Goal: Book appointment/travel/reservation

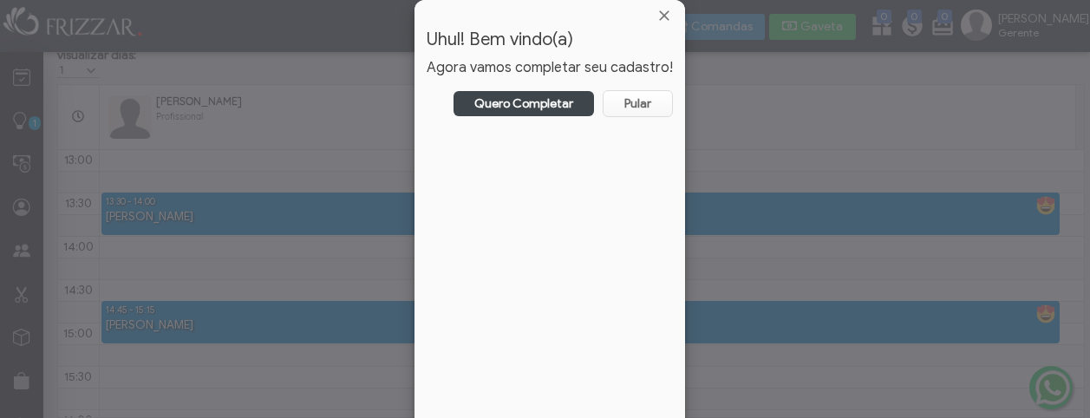
click at [665, 7] on div at bounding box center [550, 15] width 271 height 31
click at [656, 18] on span "Fechar" at bounding box center [664, 15] width 17 height 17
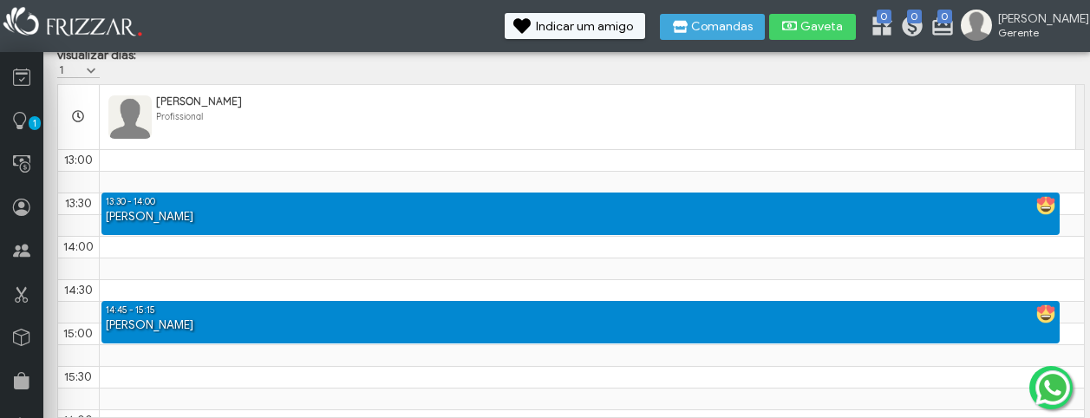
scroll to position [695, 0]
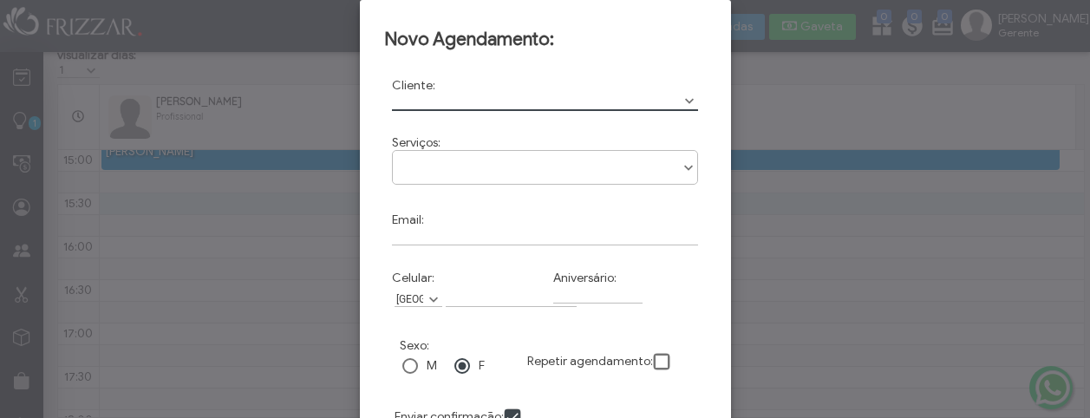
click at [421, 99] on input "text" at bounding box center [545, 102] width 307 height 18
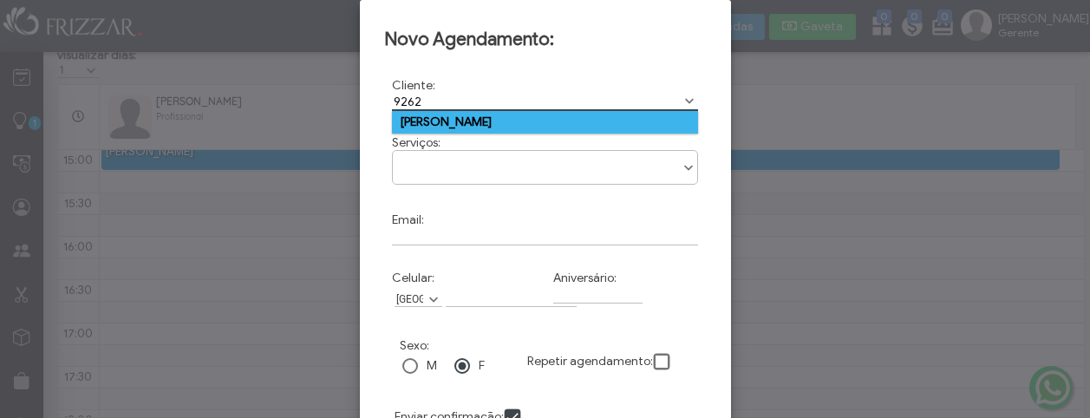
click at [651, 117] on td "[PERSON_NAME]" at bounding box center [545, 122] width 307 height 23
type input "[PERSON_NAME]"
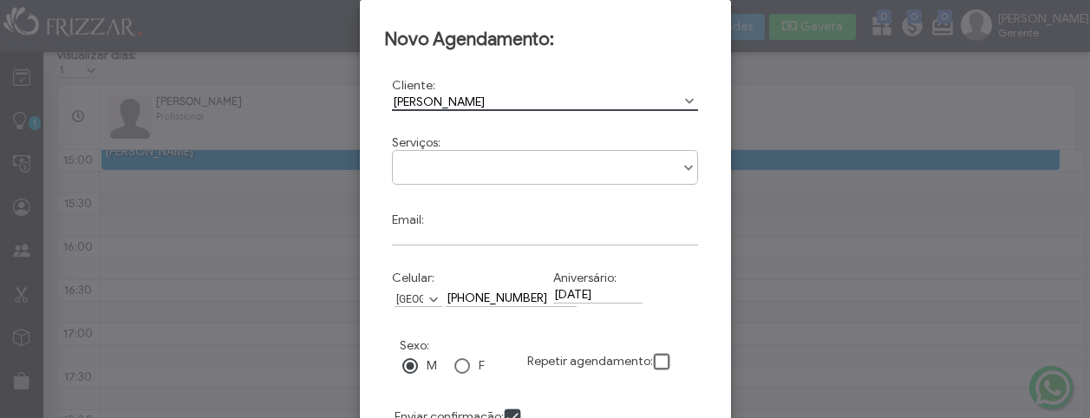
click at [801, 180] on div at bounding box center [545, 209] width 1090 height 418
click at [208, 189] on div at bounding box center [545, 209] width 1090 height 418
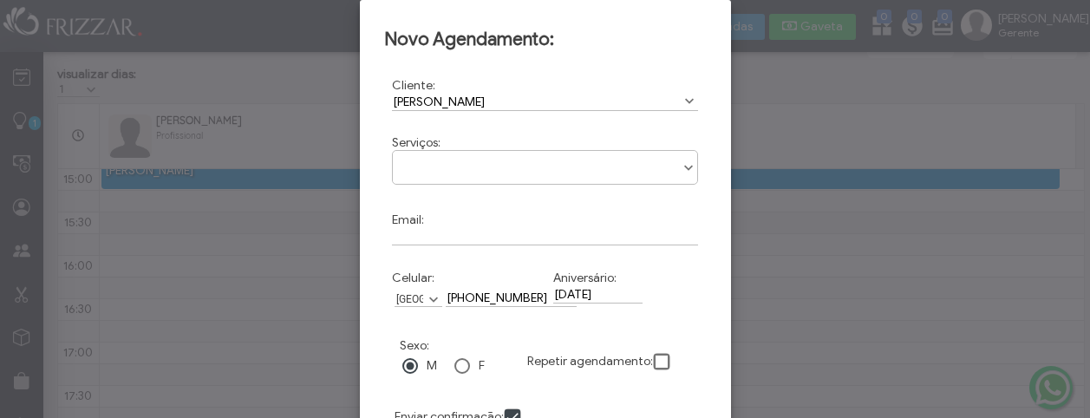
scroll to position [82, 0]
click at [932, 243] on div at bounding box center [545, 209] width 1090 height 418
click at [533, 12] on div "Novo Agendamento: Cliente: [PERSON_NAME] Cod: 1084465 Serviços: Corte Email: Ce…" at bounding box center [545, 260] width 347 height 507
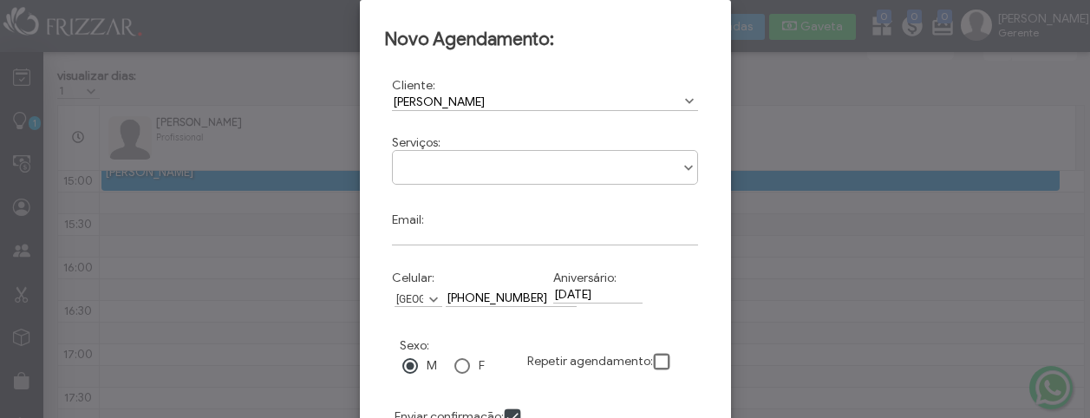
drag, startPoint x: 575, startPoint y: 1, endPoint x: 612, endPoint y: 75, distance: 83.4
click at [612, 75] on div "Novo Agendamento: Cliente: [PERSON_NAME] Cod: 1084465 Serviços: Corte Email: Ce…" at bounding box center [545, 224] width 371 height 448
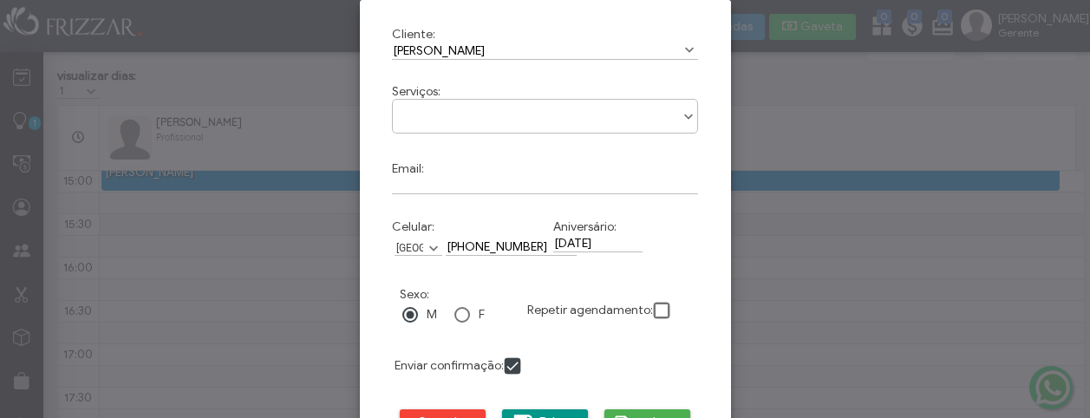
scroll to position [75, 0]
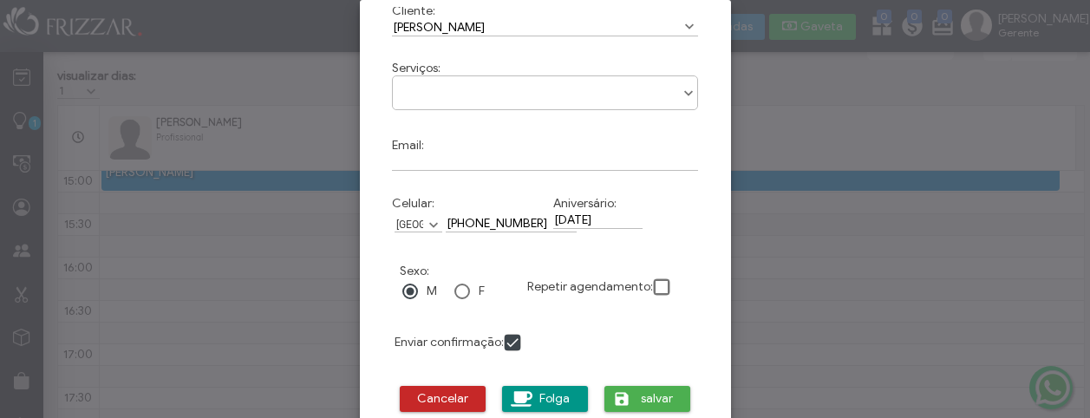
click at [466, 394] on span "Cancelar" at bounding box center [443, 399] width 62 height 26
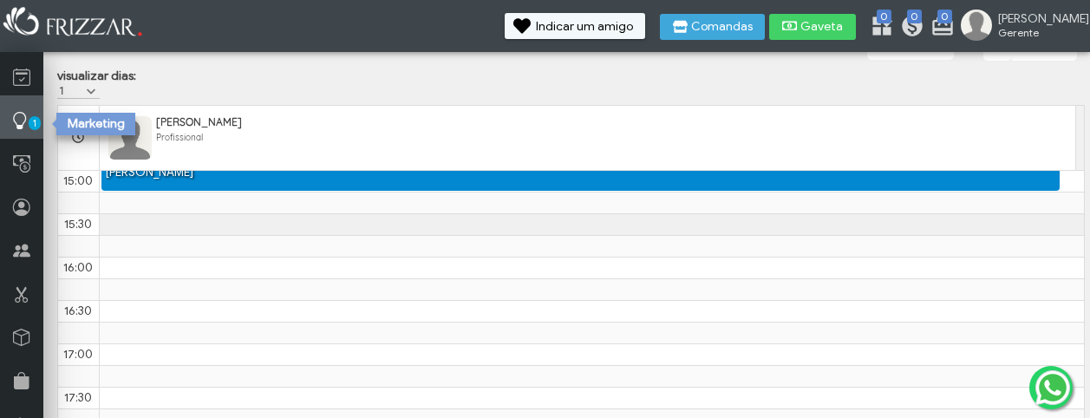
click at [23, 122] on icon at bounding box center [19, 121] width 17 height 22
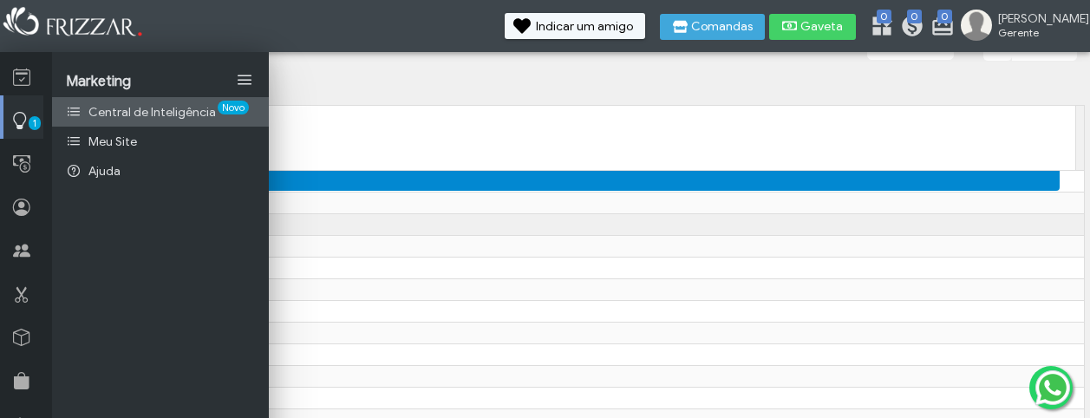
click at [98, 114] on span "Central de Inteligência" at bounding box center [152, 112] width 128 height 15
